Goal: Find specific page/section: Find specific page/section

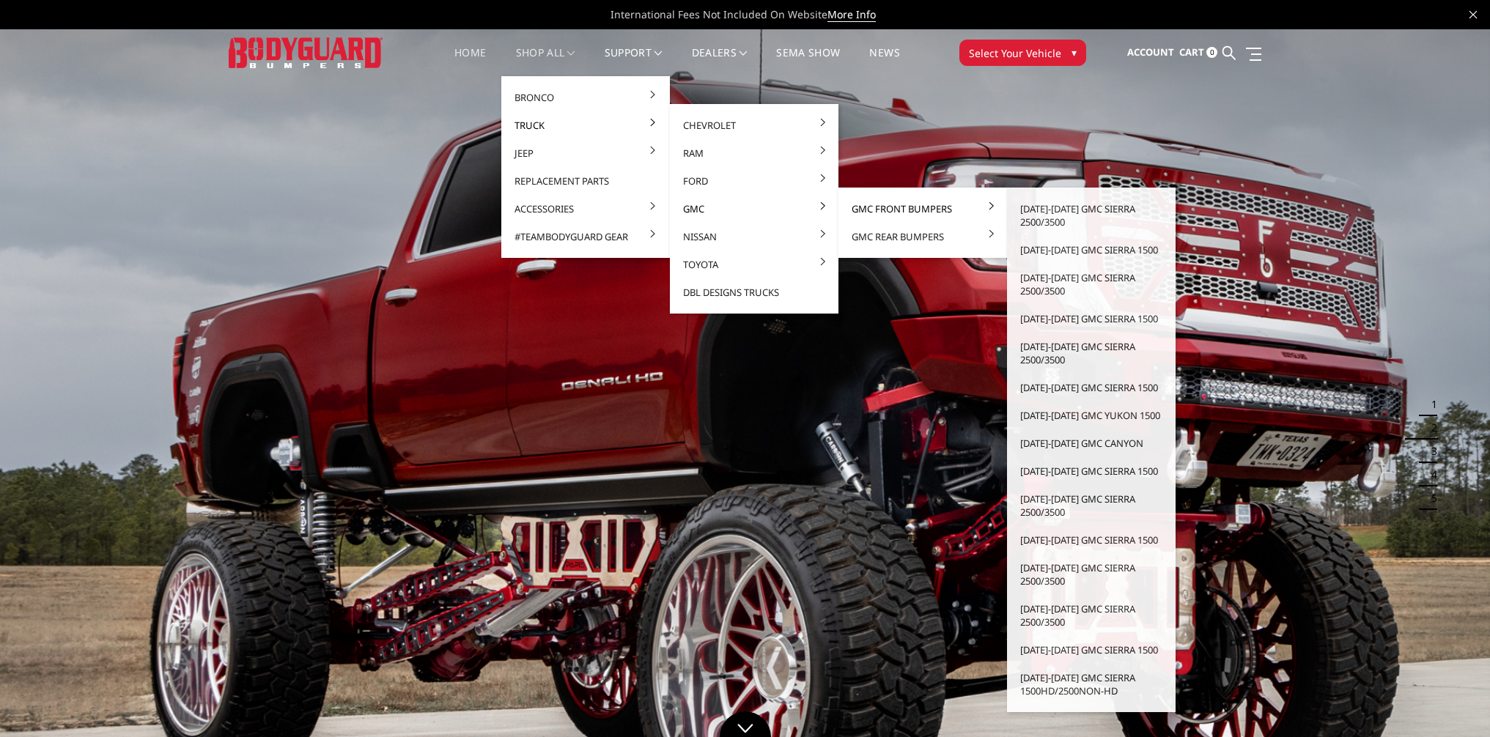
click at [883, 203] on link "GMC Front Bumpers" at bounding box center [922, 209] width 157 height 28
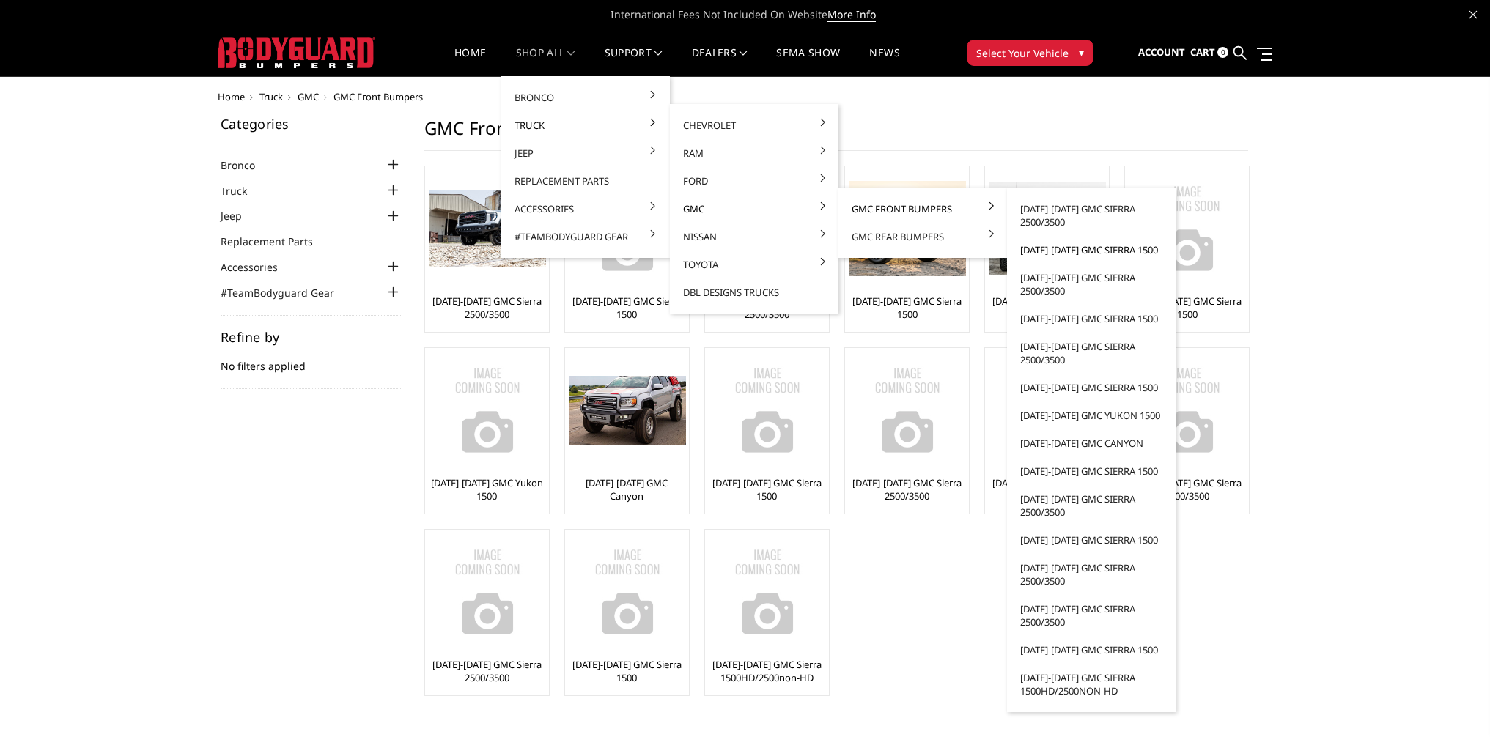
click at [1116, 254] on link "[DATE]-[DATE] GMC Sierra 1500" at bounding box center [1091, 250] width 157 height 28
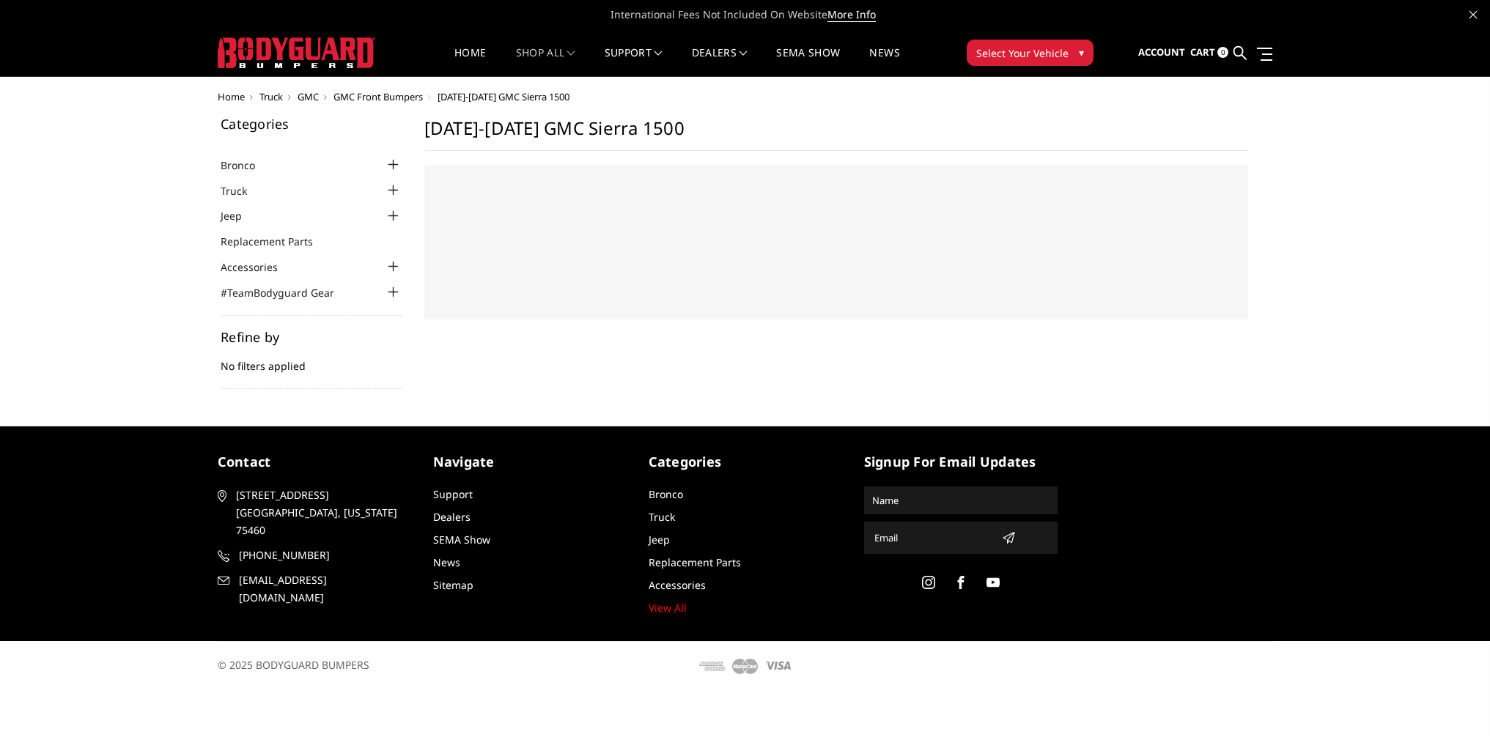
select select "US"
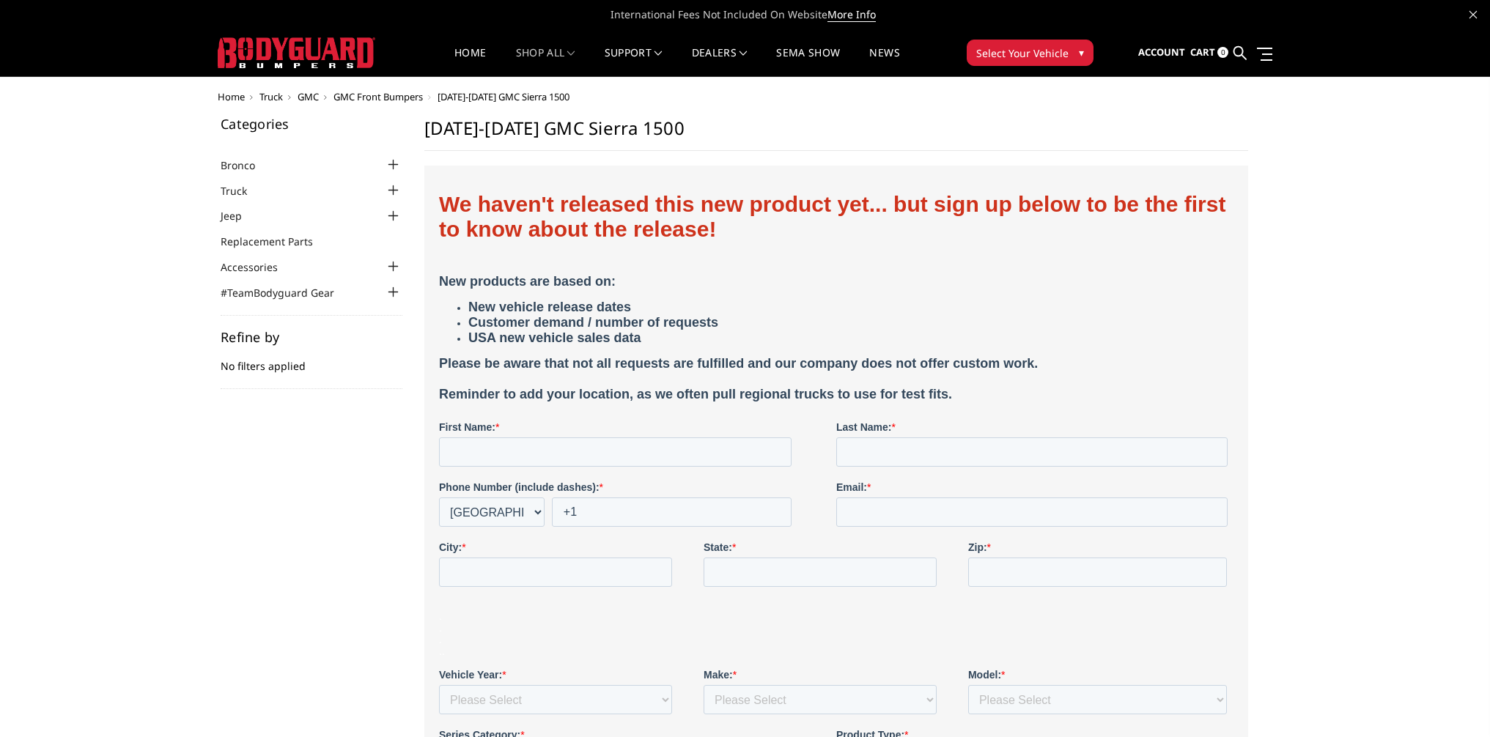
click at [406, 97] on span "GMC Front Bumpers" at bounding box center [378, 96] width 89 height 13
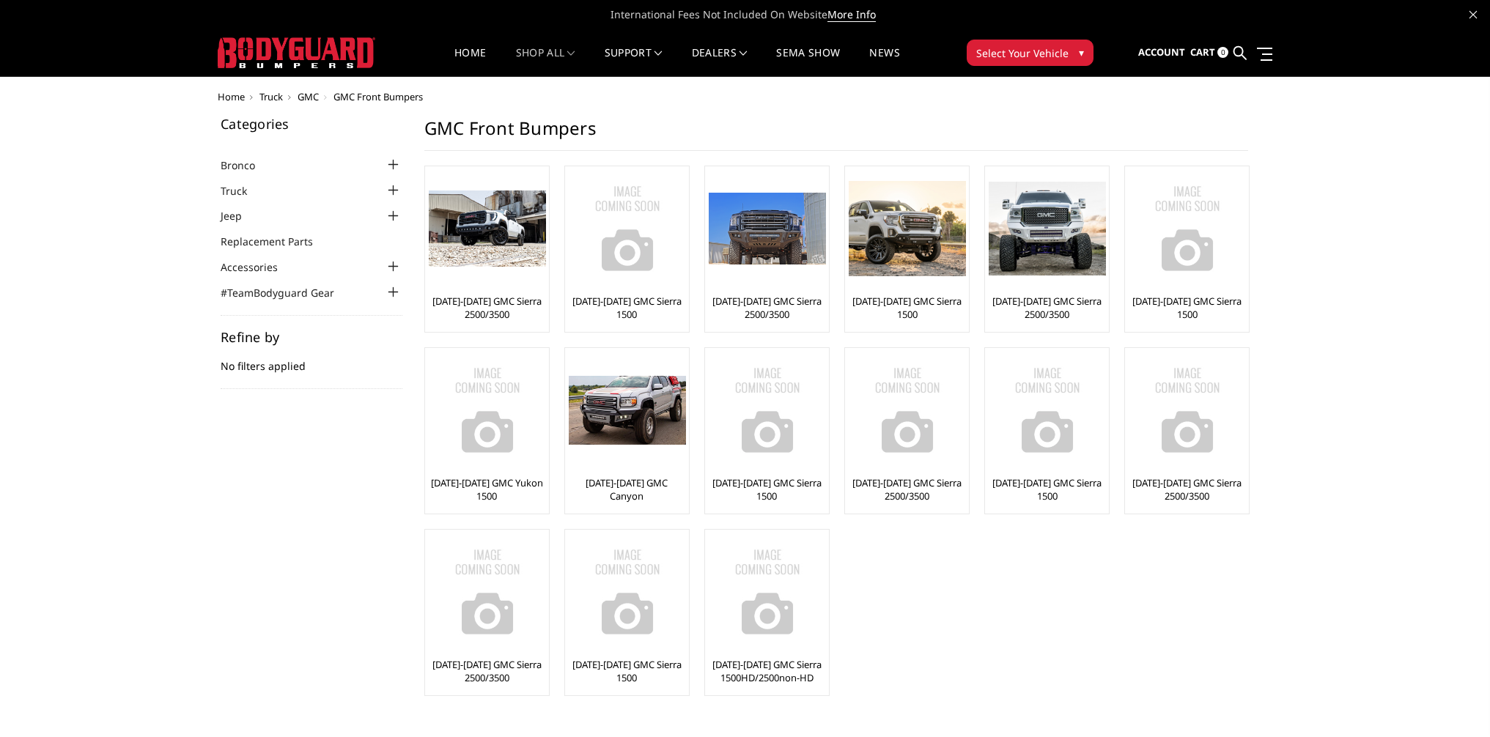
click at [1411, 219] on div "Home Truck GMC GMC Front Bumpers Categories Bronco 2021-2025 Bronco Front 2021-…" at bounding box center [745, 409] width 1490 height 634
